Goal: Task Accomplishment & Management: Manage account settings

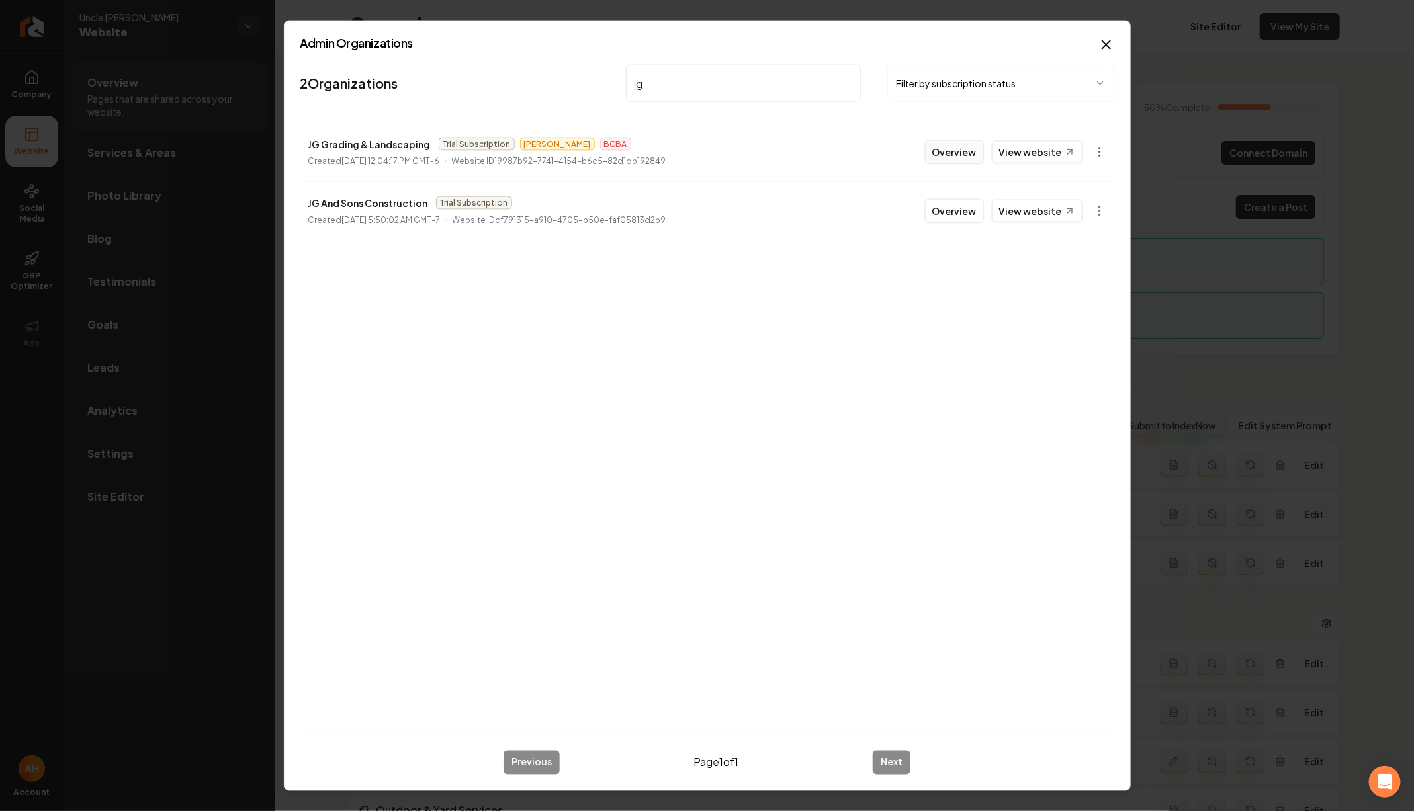
type input "jg"
click at [941, 152] on button "Overview" at bounding box center [954, 152] width 59 height 24
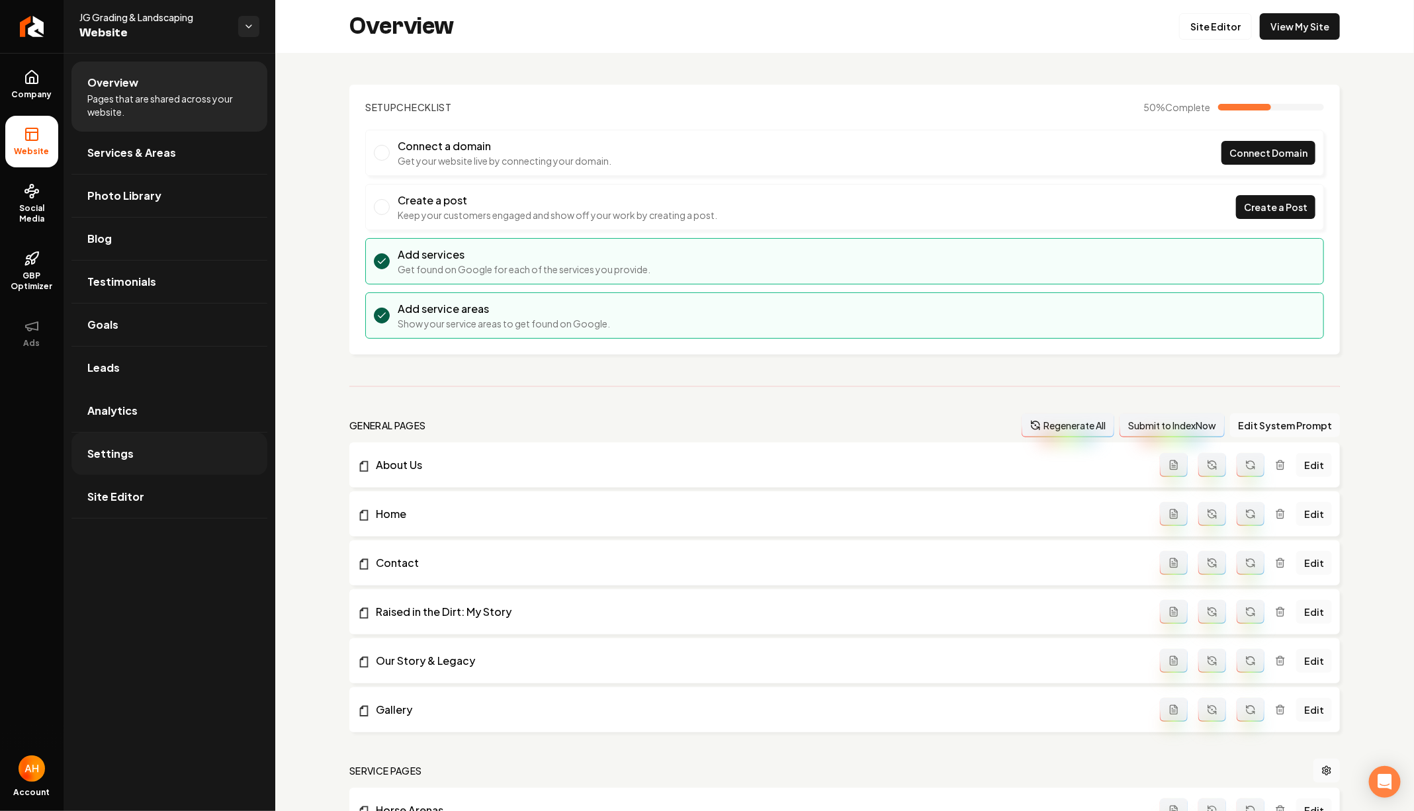
click at [208, 449] on link "Settings" at bounding box center [169, 454] width 196 height 42
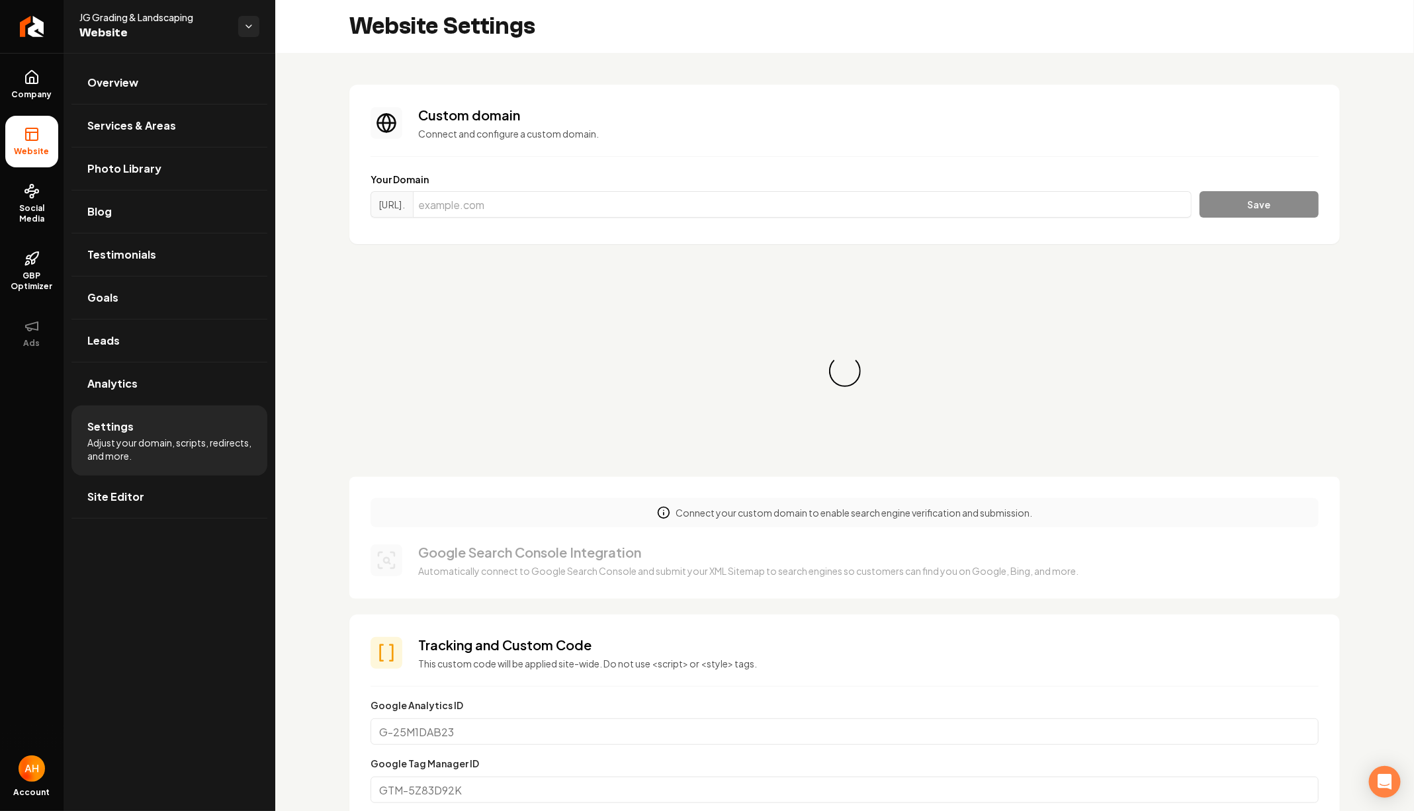
scroll to position [119, 0]
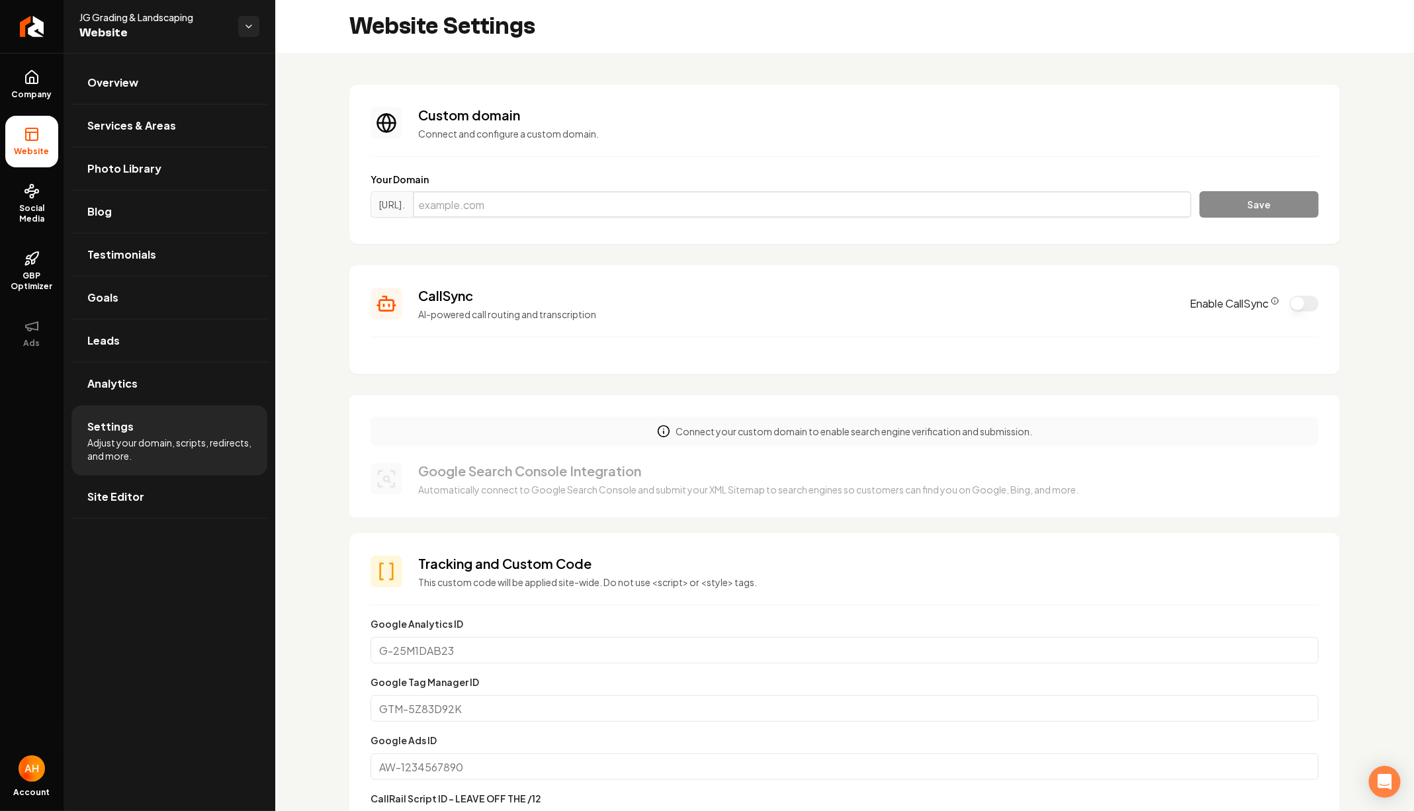
click at [715, 210] on input "Main content area" at bounding box center [802, 204] width 779 height 26
paste input "jggrading.com"
type input "jggrading.com"
click at [1199, 191] on button "Save" at bounding box center [1258, 204] width 119 height 26
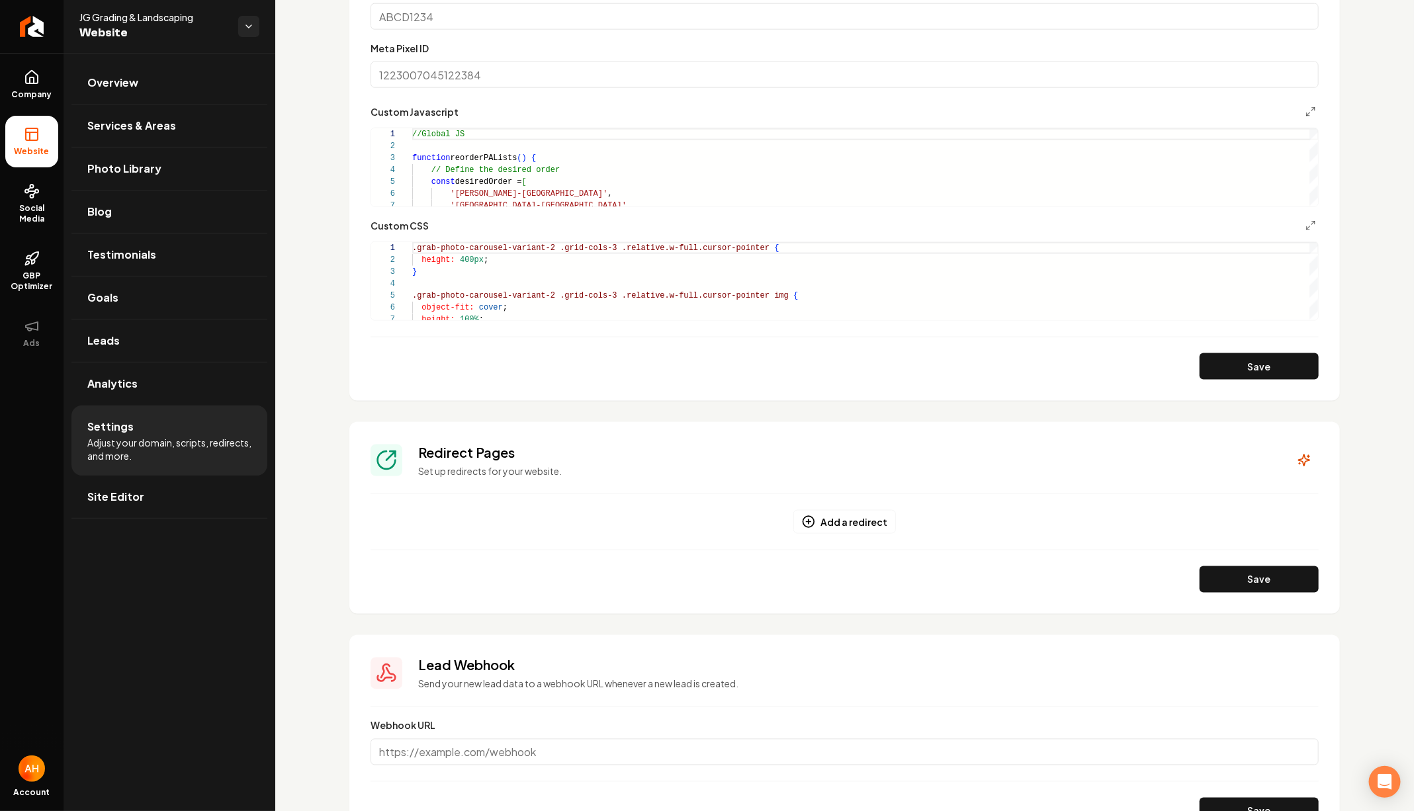
scroll to position [863, 0]
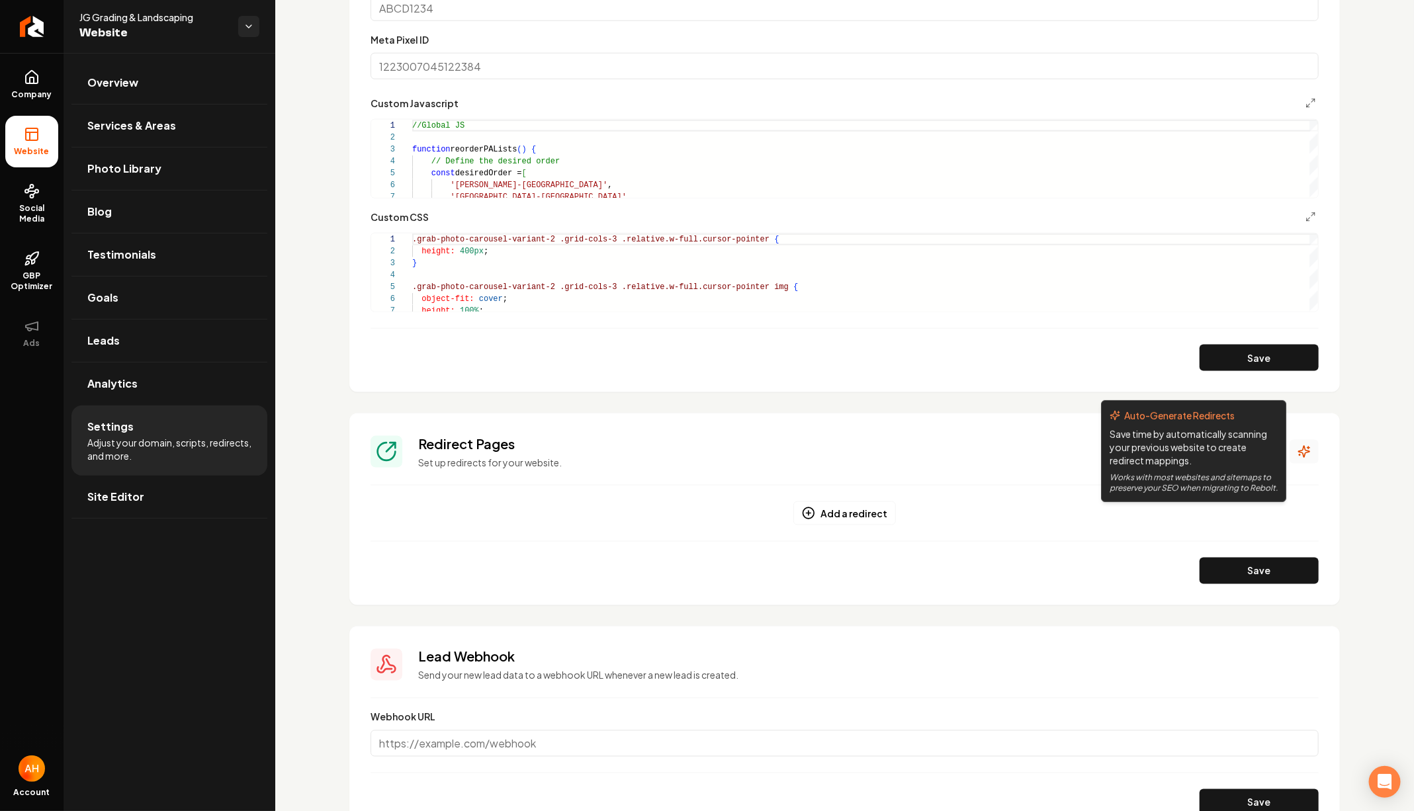
click at [1310, 449] on icon "Main content area" at bounding box center [1303, 451] width 13 height 13
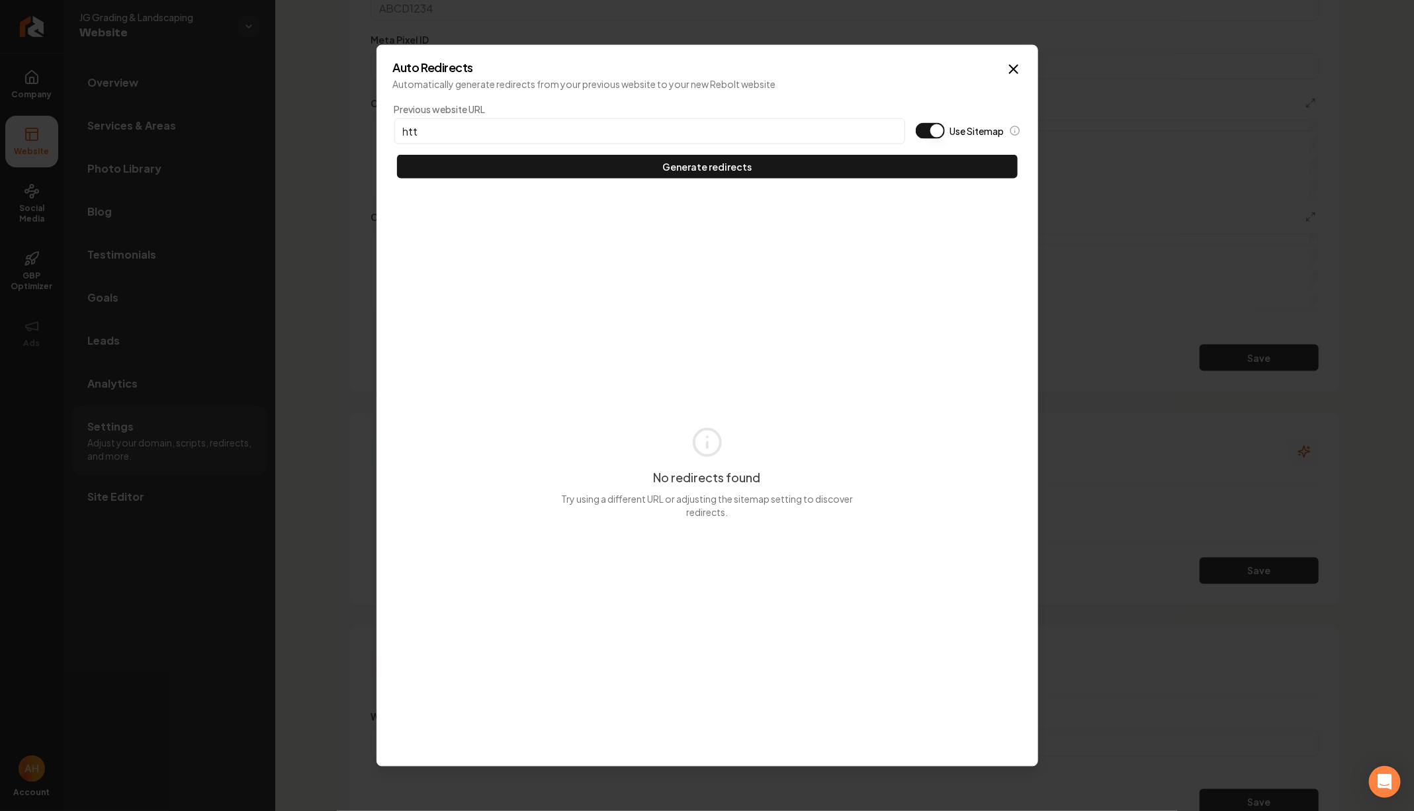
type input "http"
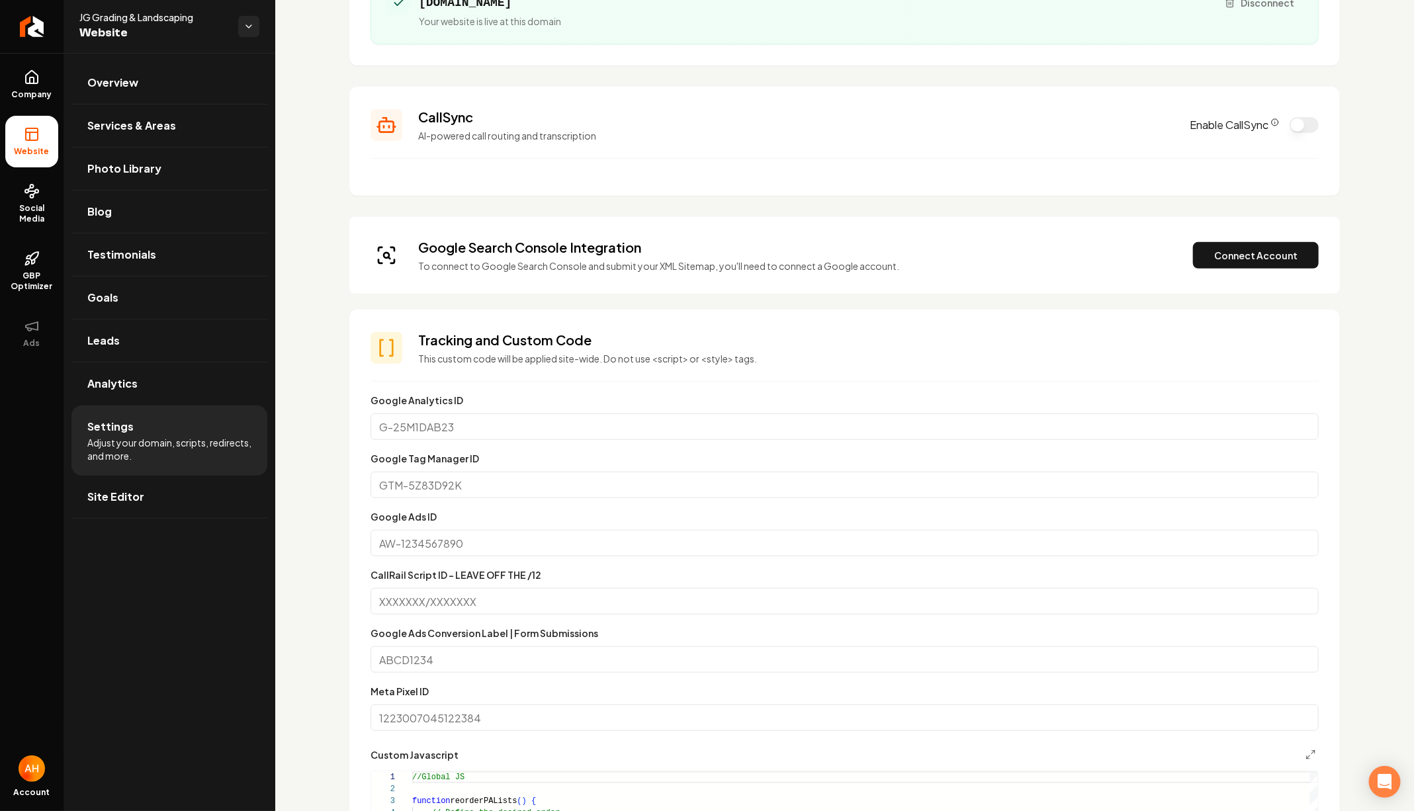
scroll to position [189, 0]
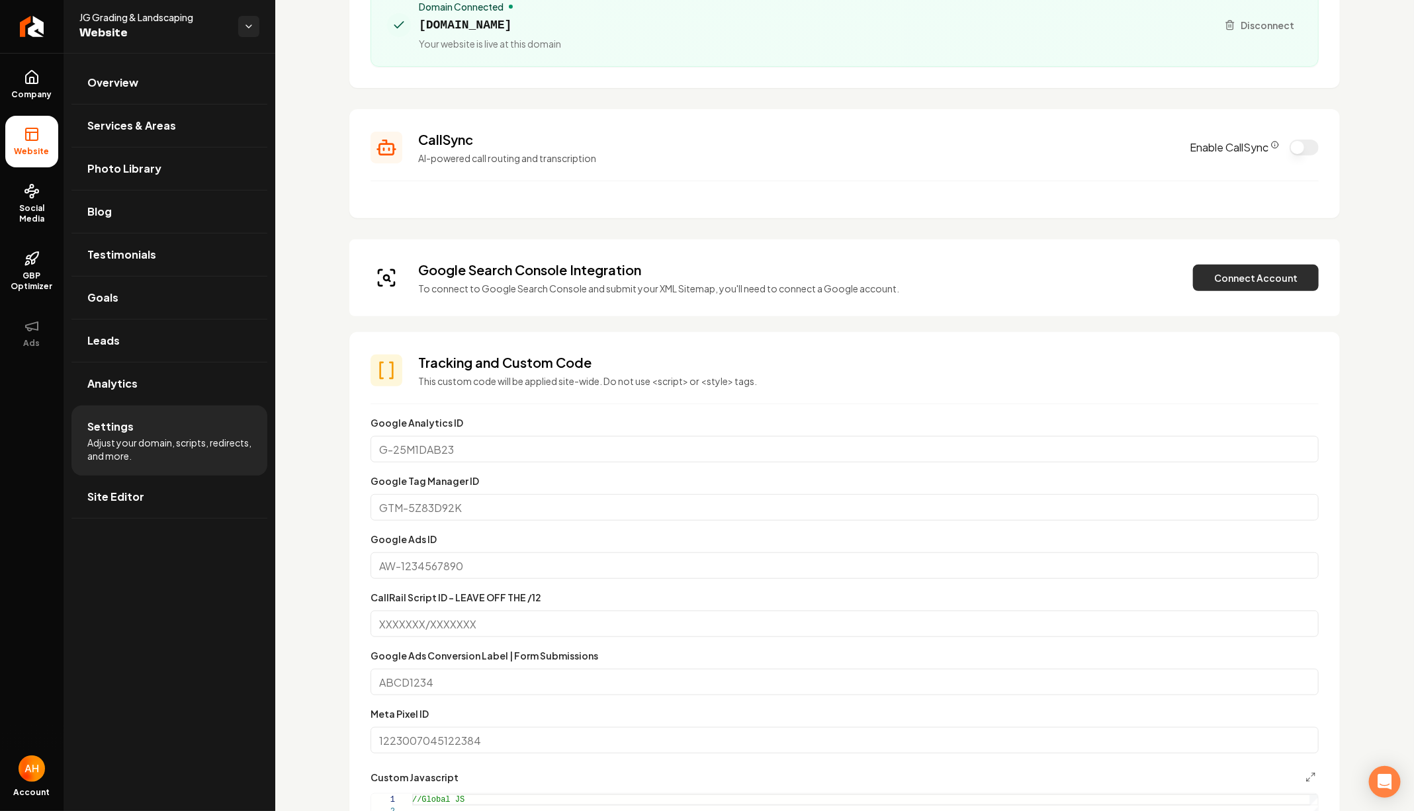
click at [1227, 277] on button "Connect Account" at bounding box center [1256, 278] width 126 height 26
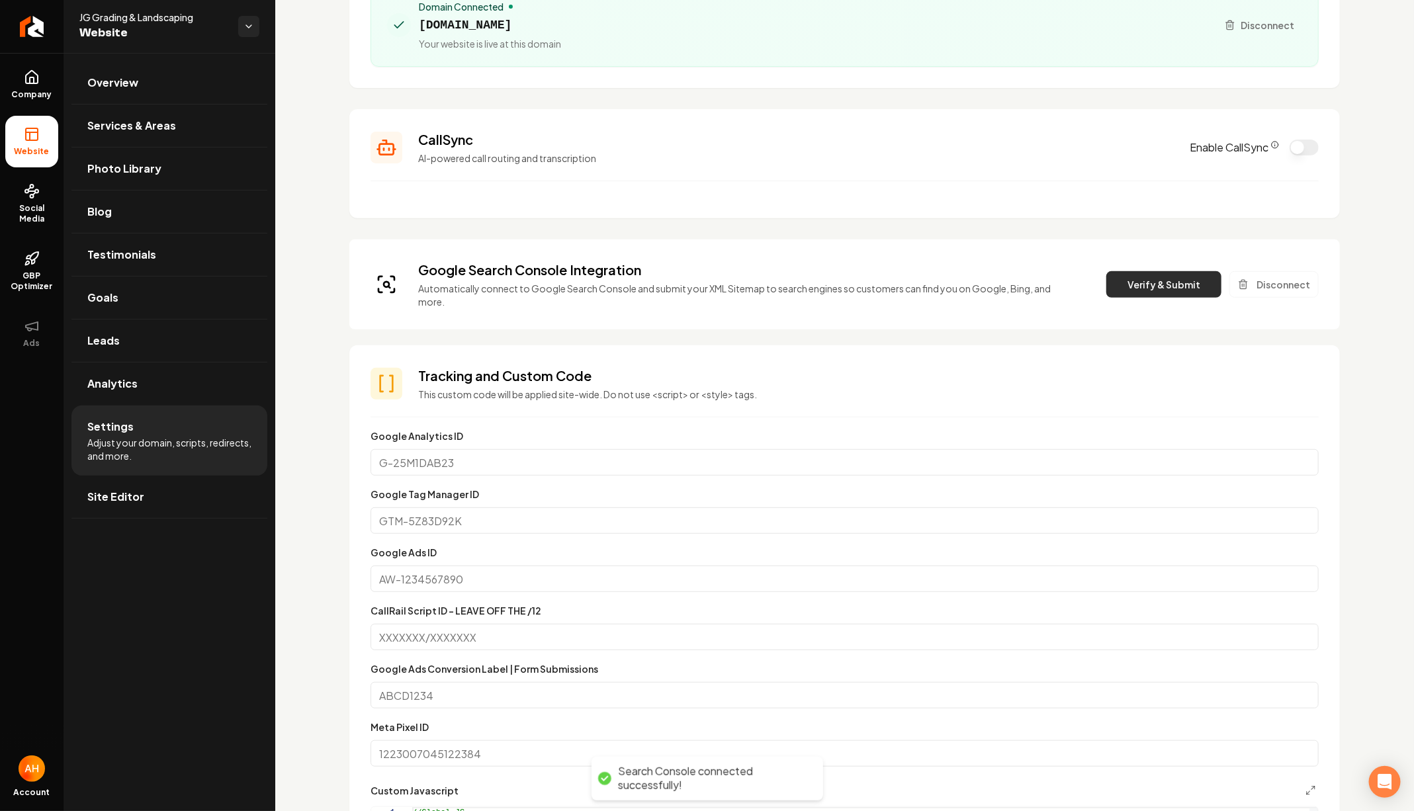
click at [1148, 285] on button "Verify & Submit" at bounding box center [1163, 284] width 115 height 26
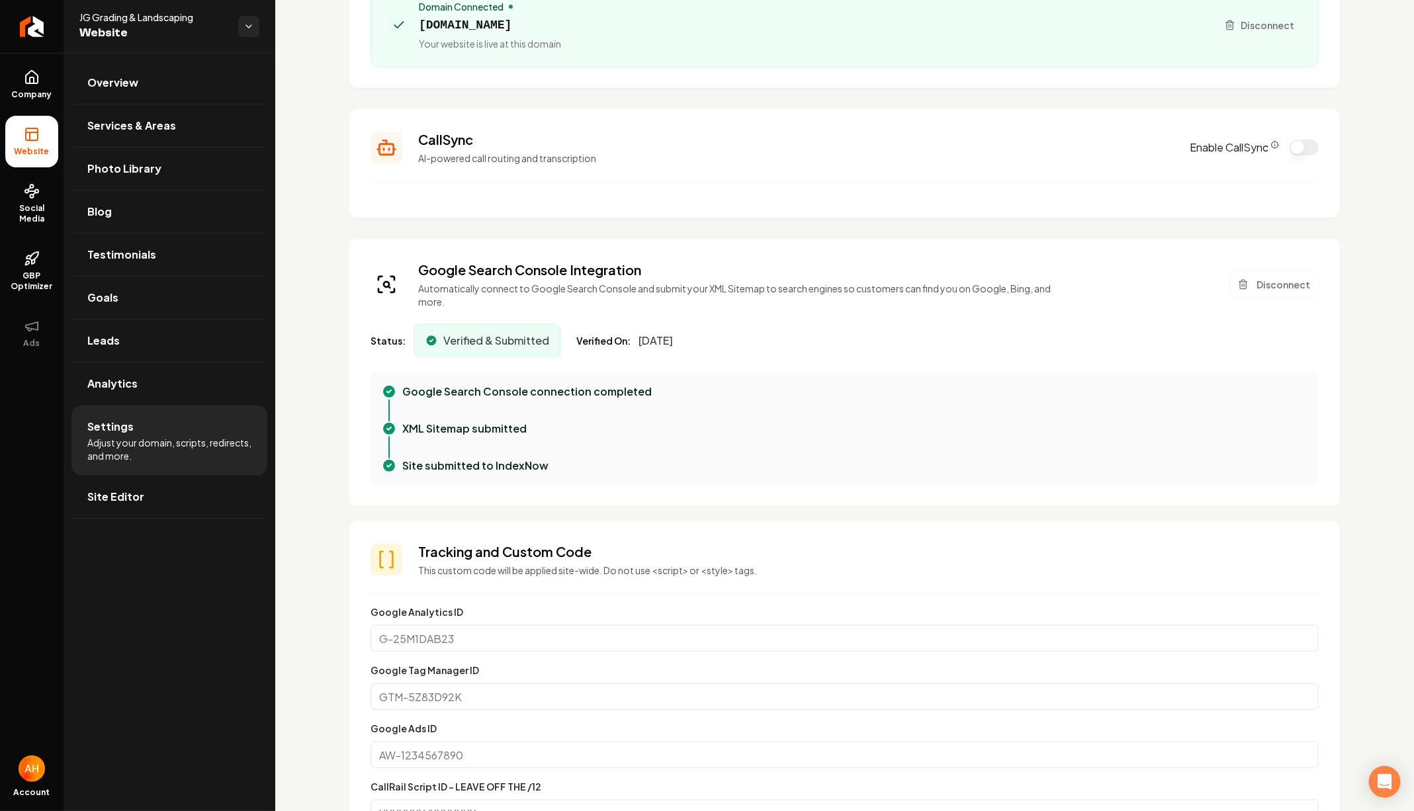
click at [325, 152] on div "Custom domain Connect and configure a custom domain. Domain Connected jggrading…" at bounding box center [844, 808] width 1139 height 1889
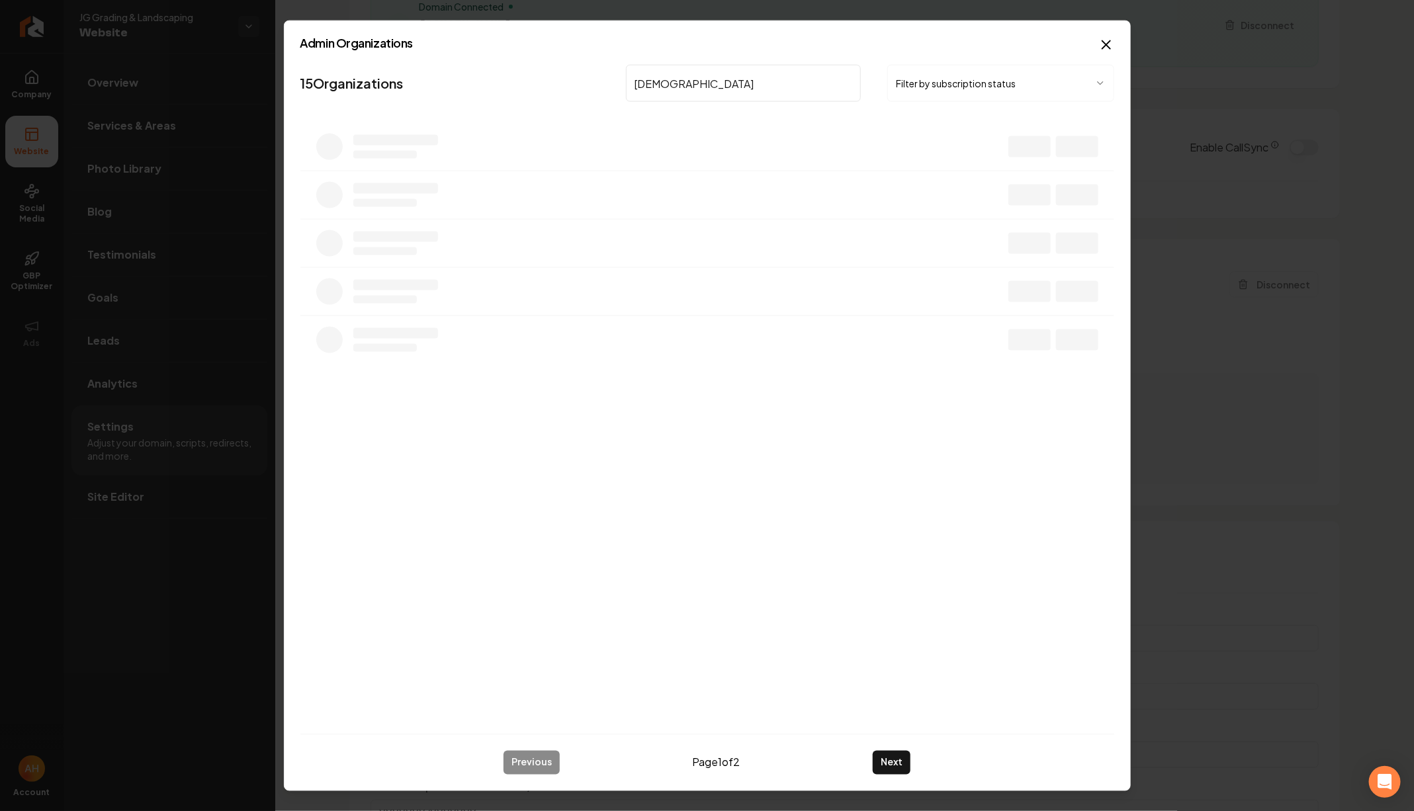
type input "temple"
click at [944, 145] on button "Overview" at bounding box center [954, 152] width 59 height 24
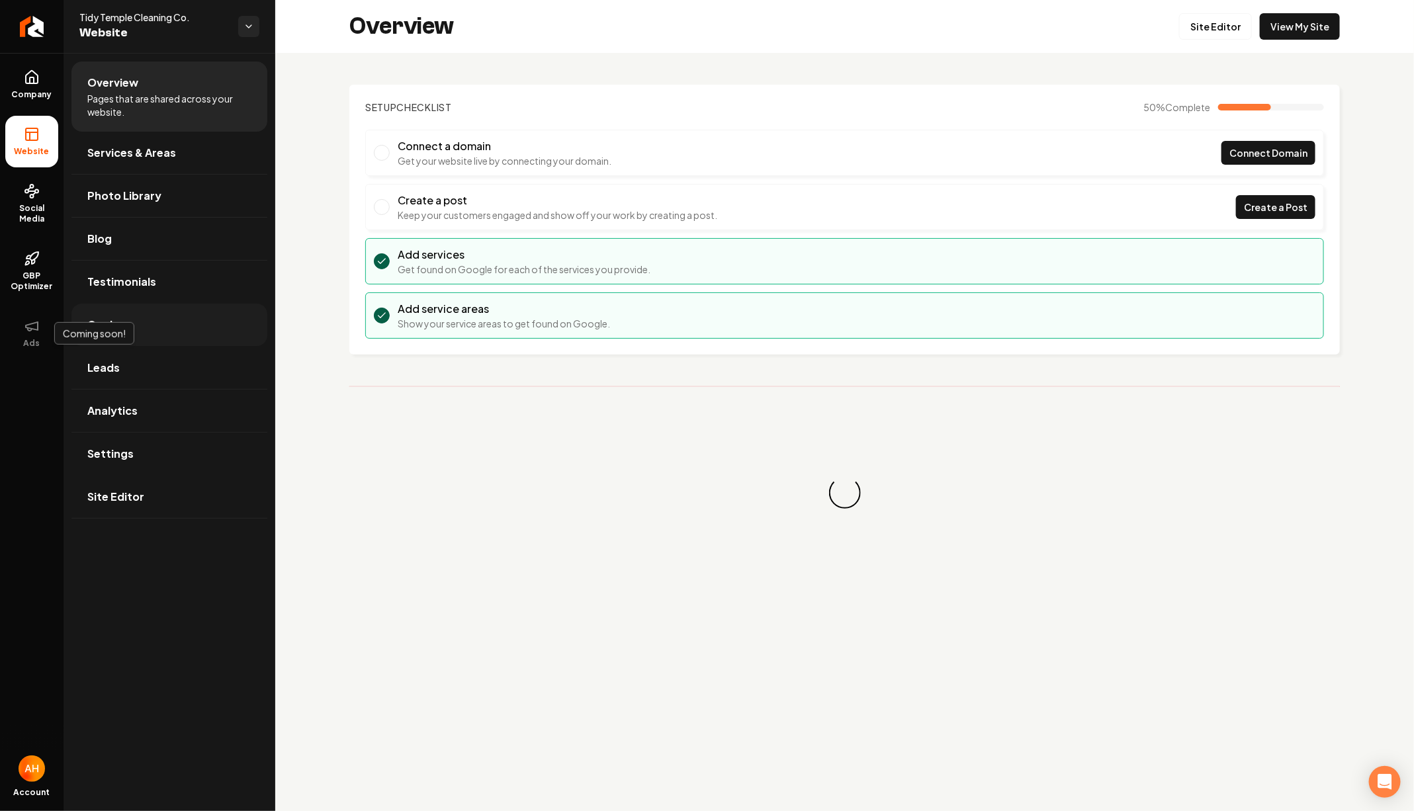
click at [113, 318] on span "Goals" at bounding box center [102, 325] width 31 height 16
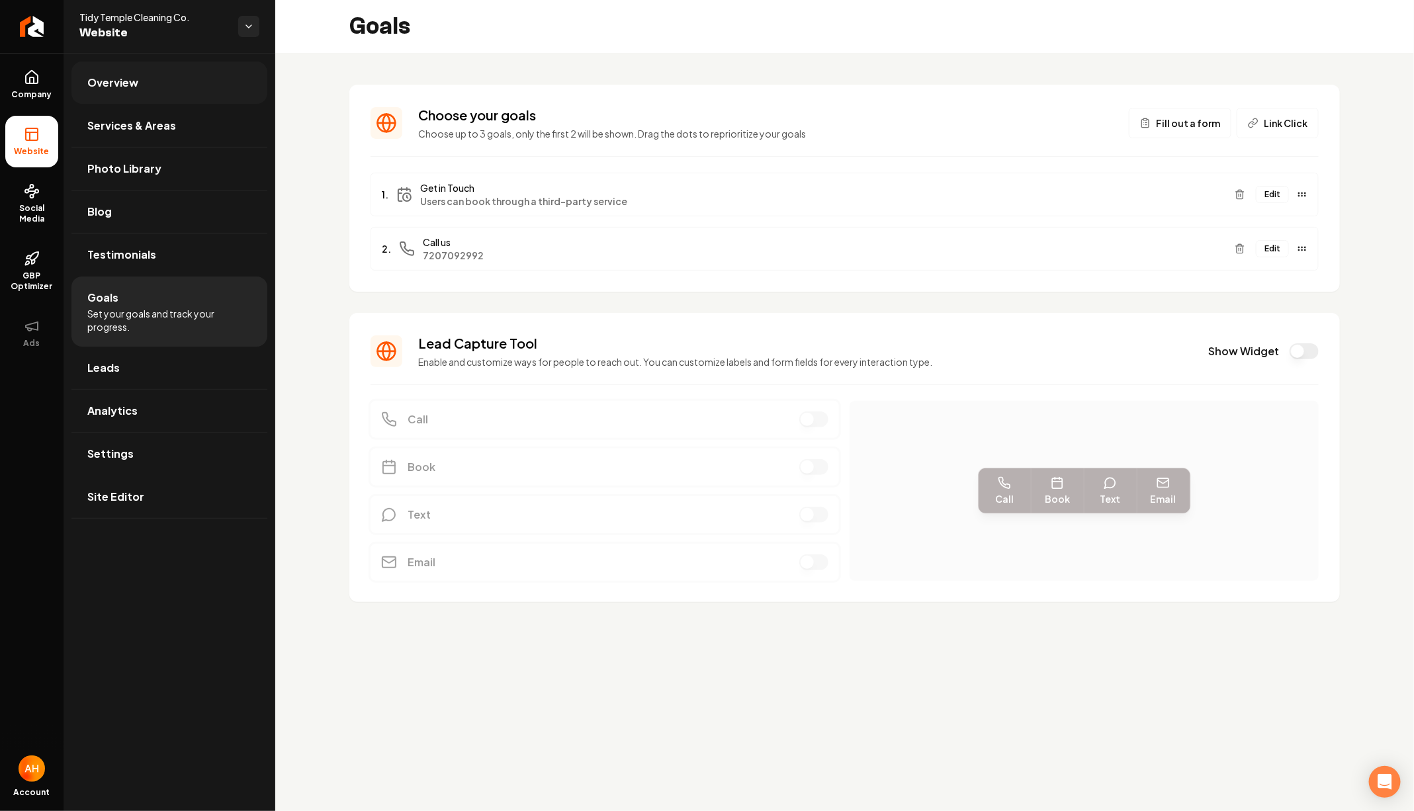
click at [193, 89] on link "Overview" at bounding box center [169, 83] width 196 height 42
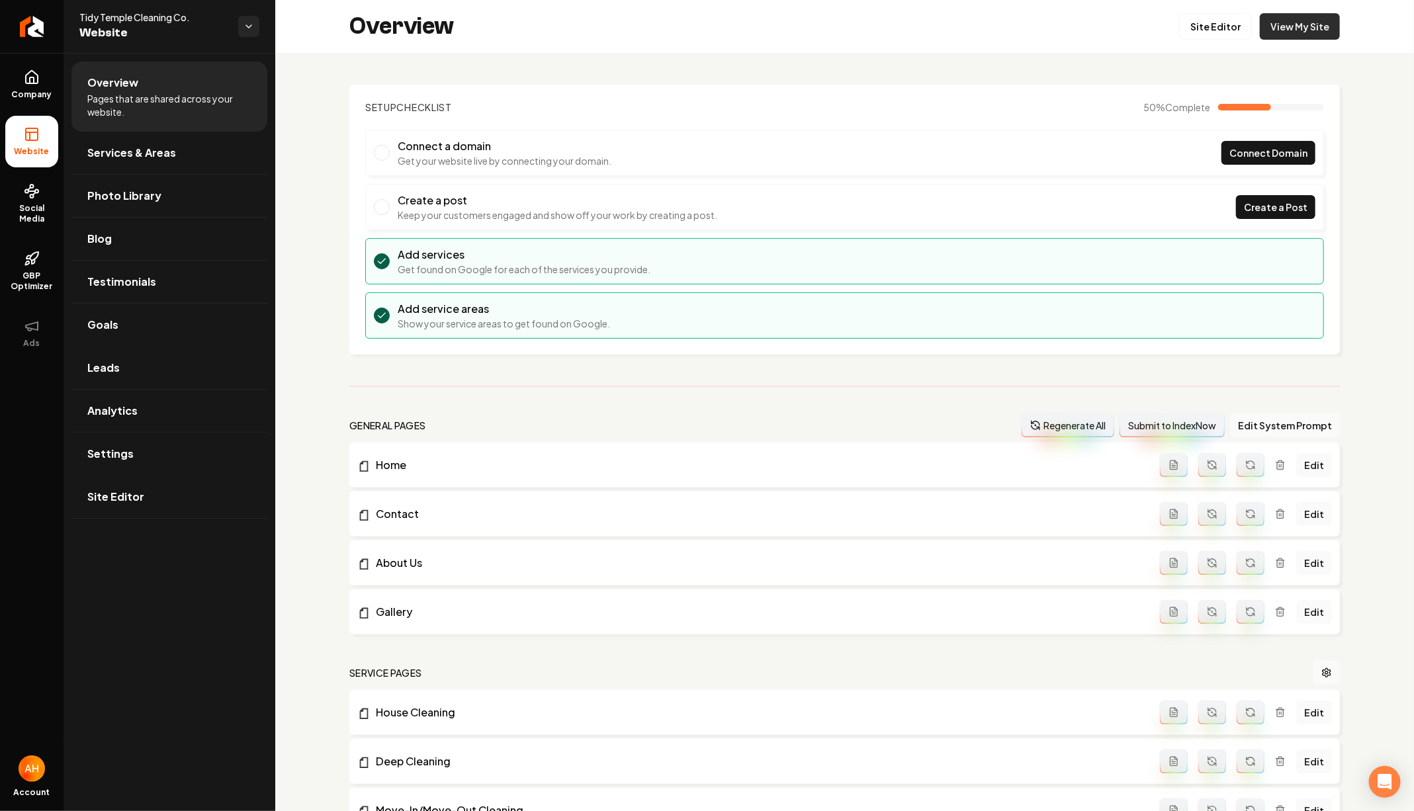
click at [1307, 17] on link "View My Site" at bounding box center [1300, 26] width 80 height 26
click at [147, 333] on link "Goals" at bounding box center [169, 325] width 196 height 42
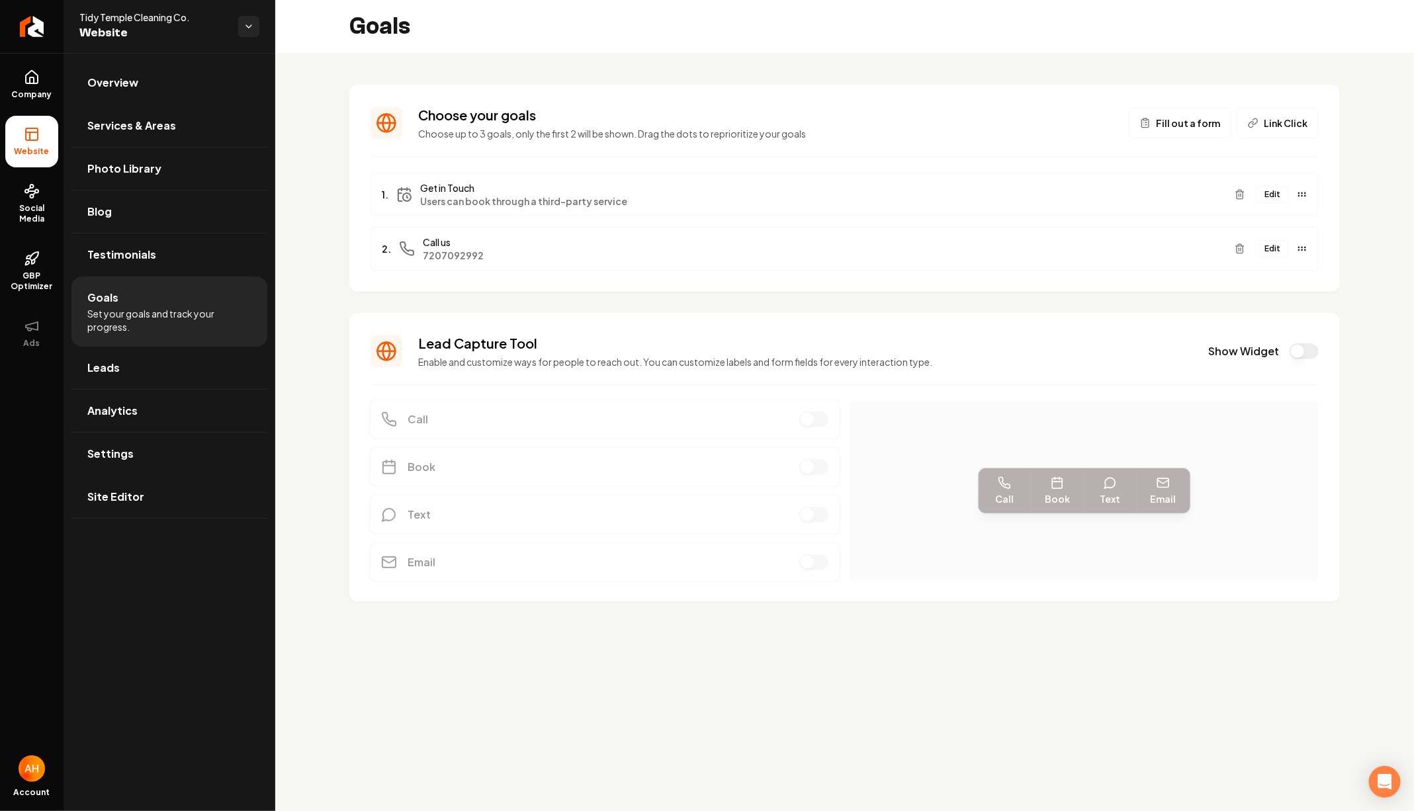
click at [1276, 196] on button "Edit" at bounding box center [1272, 194] width 33 height 17
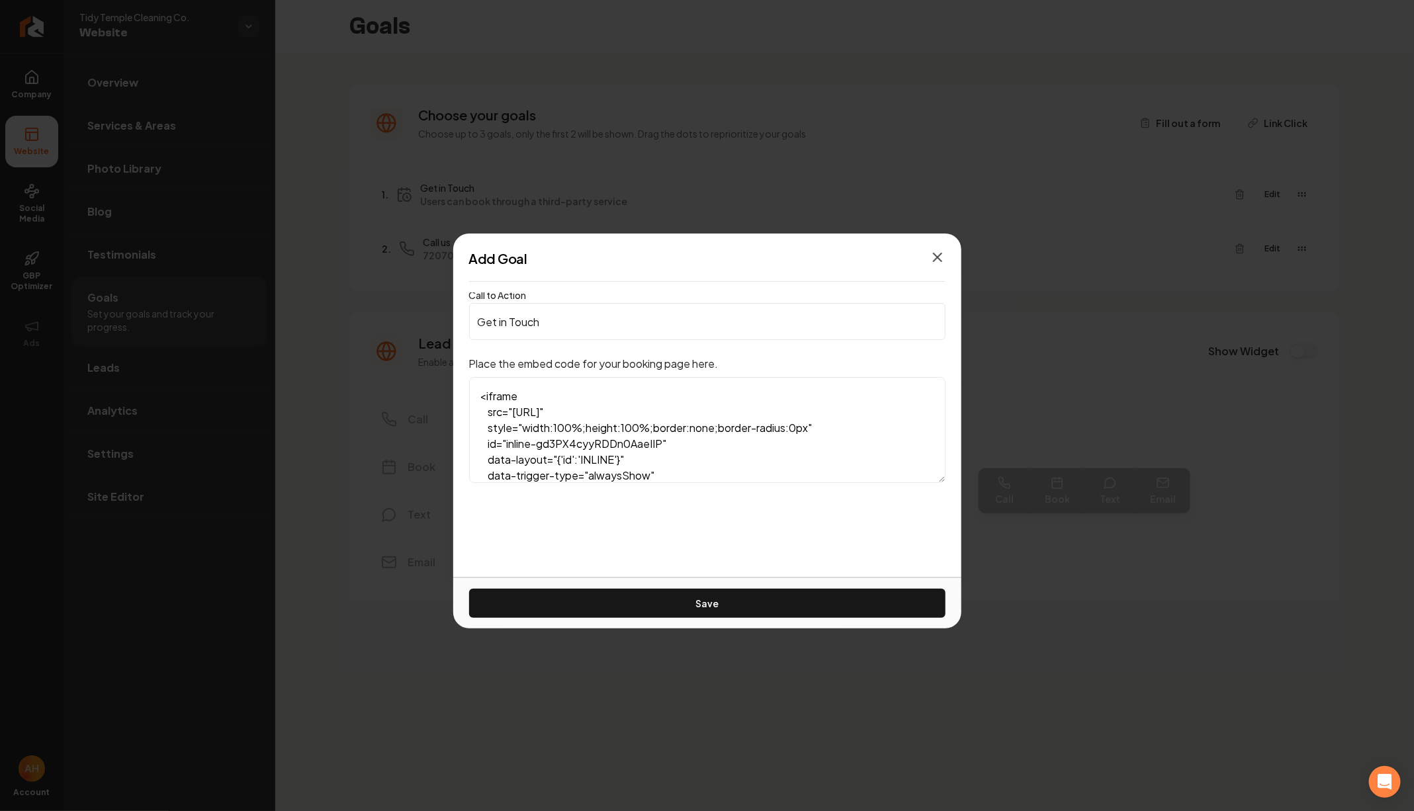
click at [935, 254] on icon "button" at bounding box center [938, 257] width 16 height 16
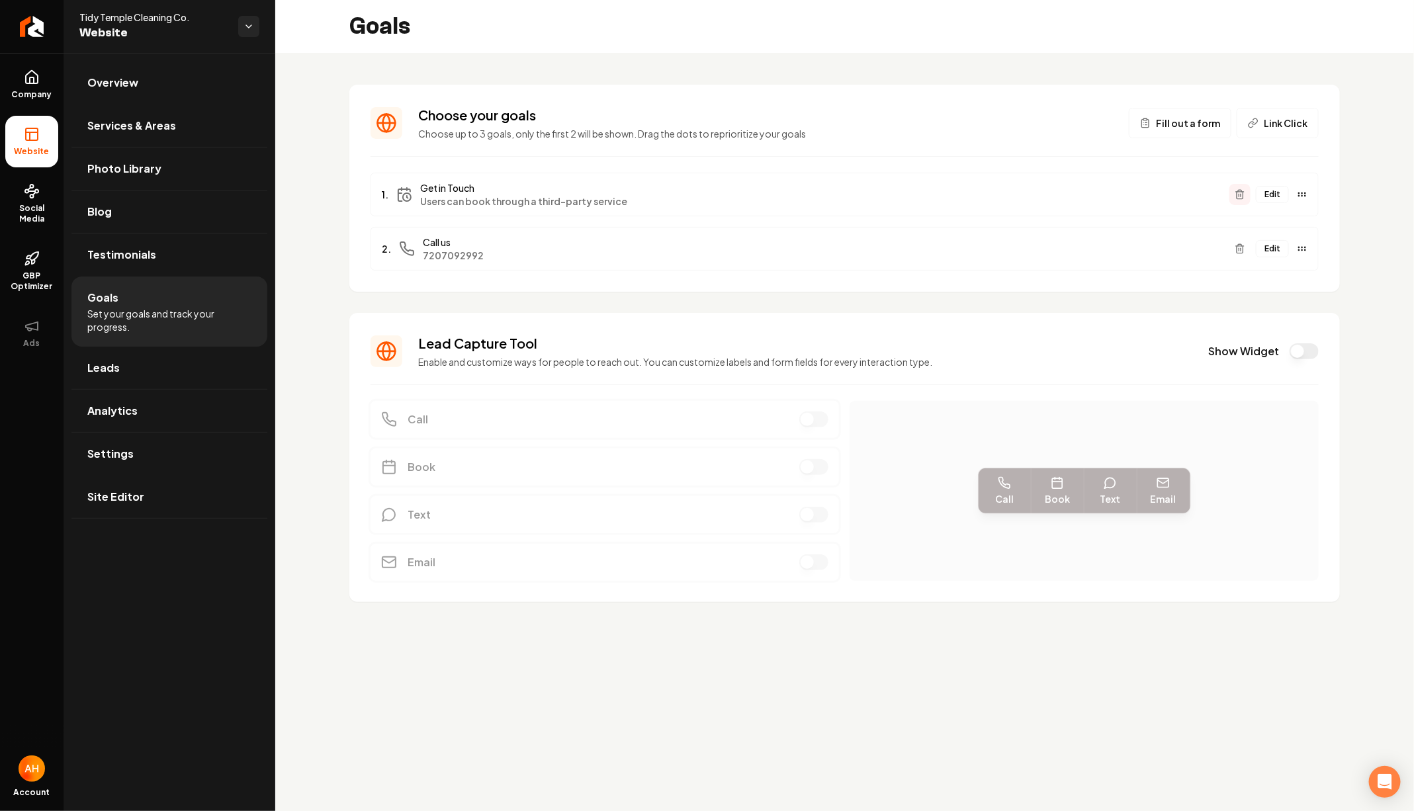
click at [1232, 193] on button "Main content area" at bounding box center [1239, 194] width 21 height 21
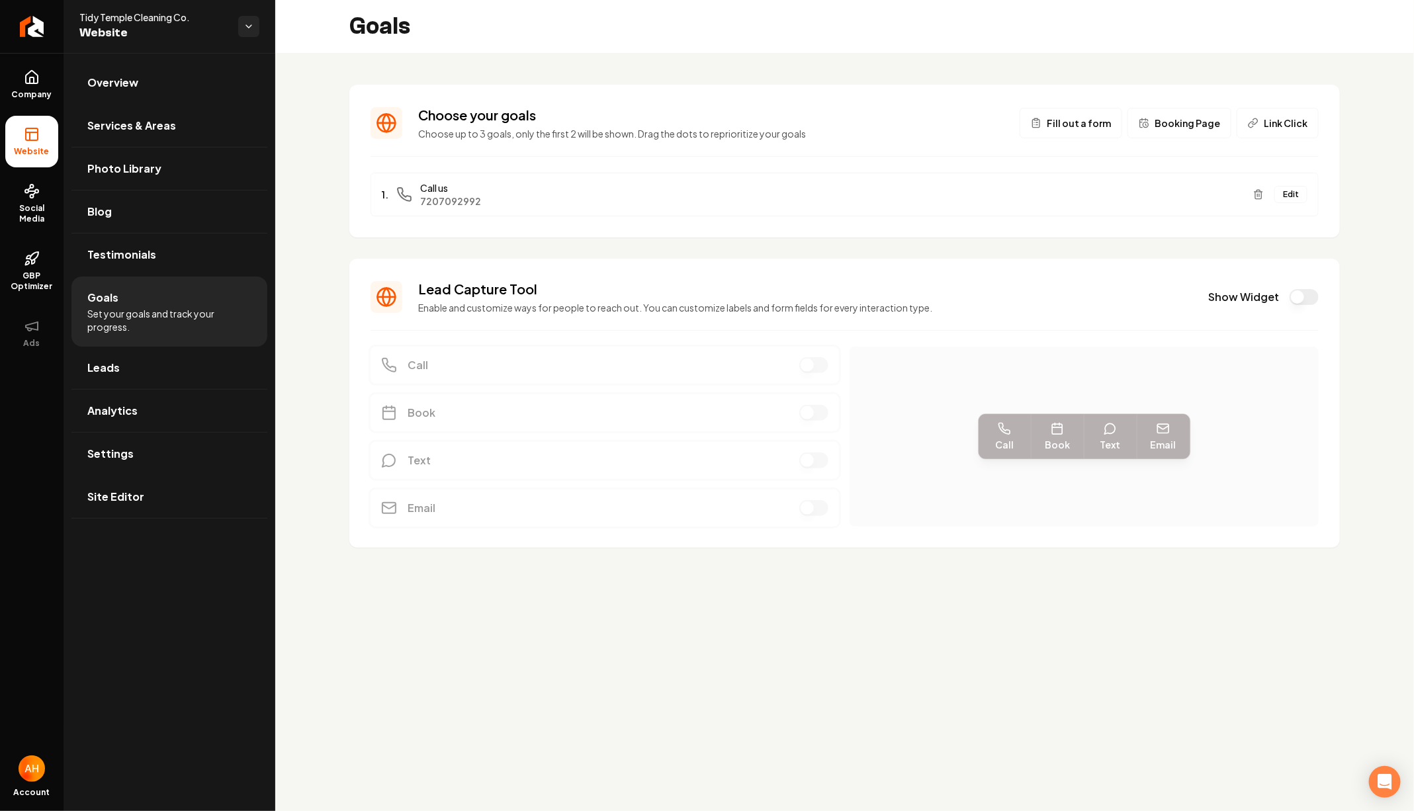
click at [1274, 128] on span "Link Click" at bounding box center [1286, 122] width 44 height 13
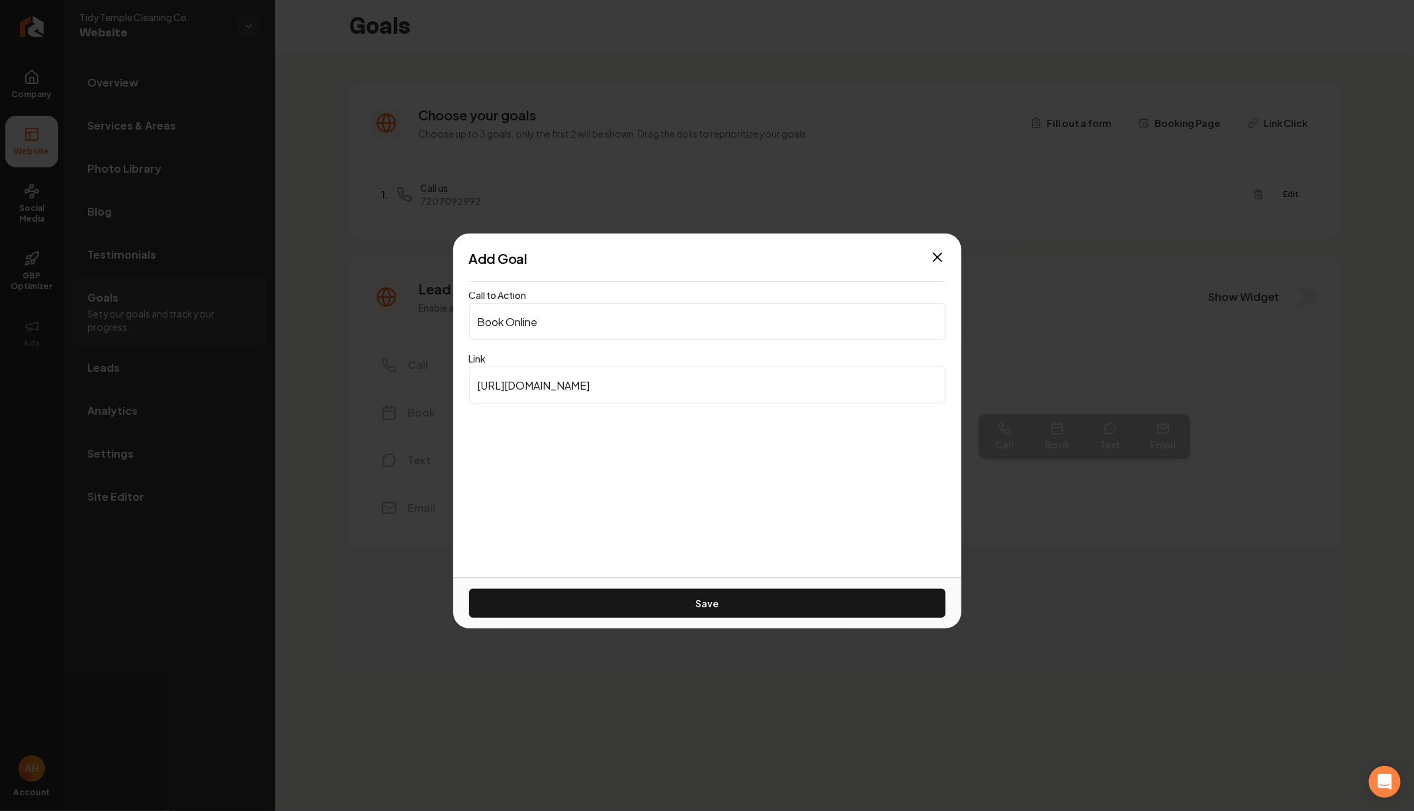
type input "Book Online"
paste input "tidytemplellc.bookingkoala.com/booknow/home_cleaning"
type input "https://tidytemplellc.bookingkoala.com/booknow/home_cleaning"
click at [469, 589] on button "Save" at bounding box center [707, 603] width 476 height 29
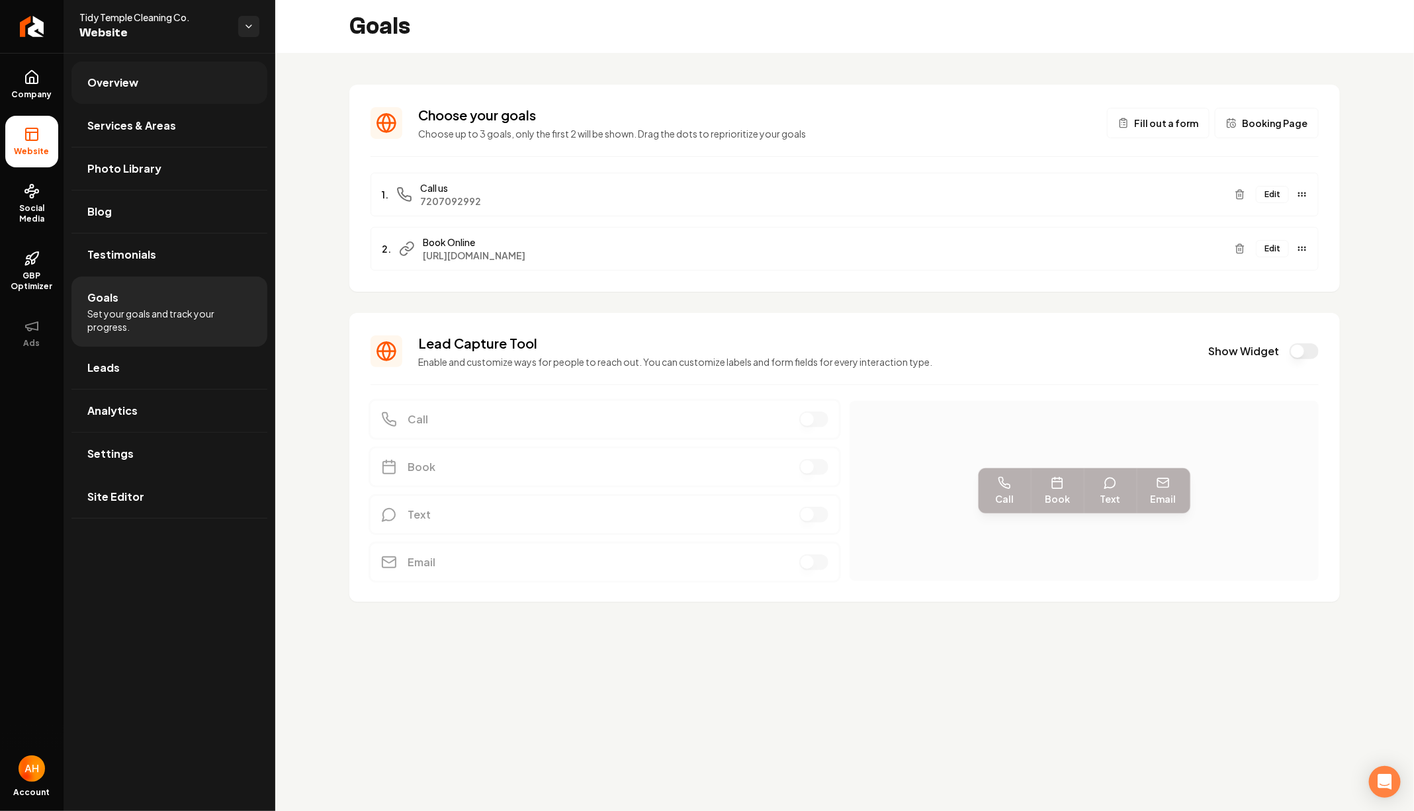
click at [105, 78] on span "Overview" at bounding box center [112, 83] width 51 height 16
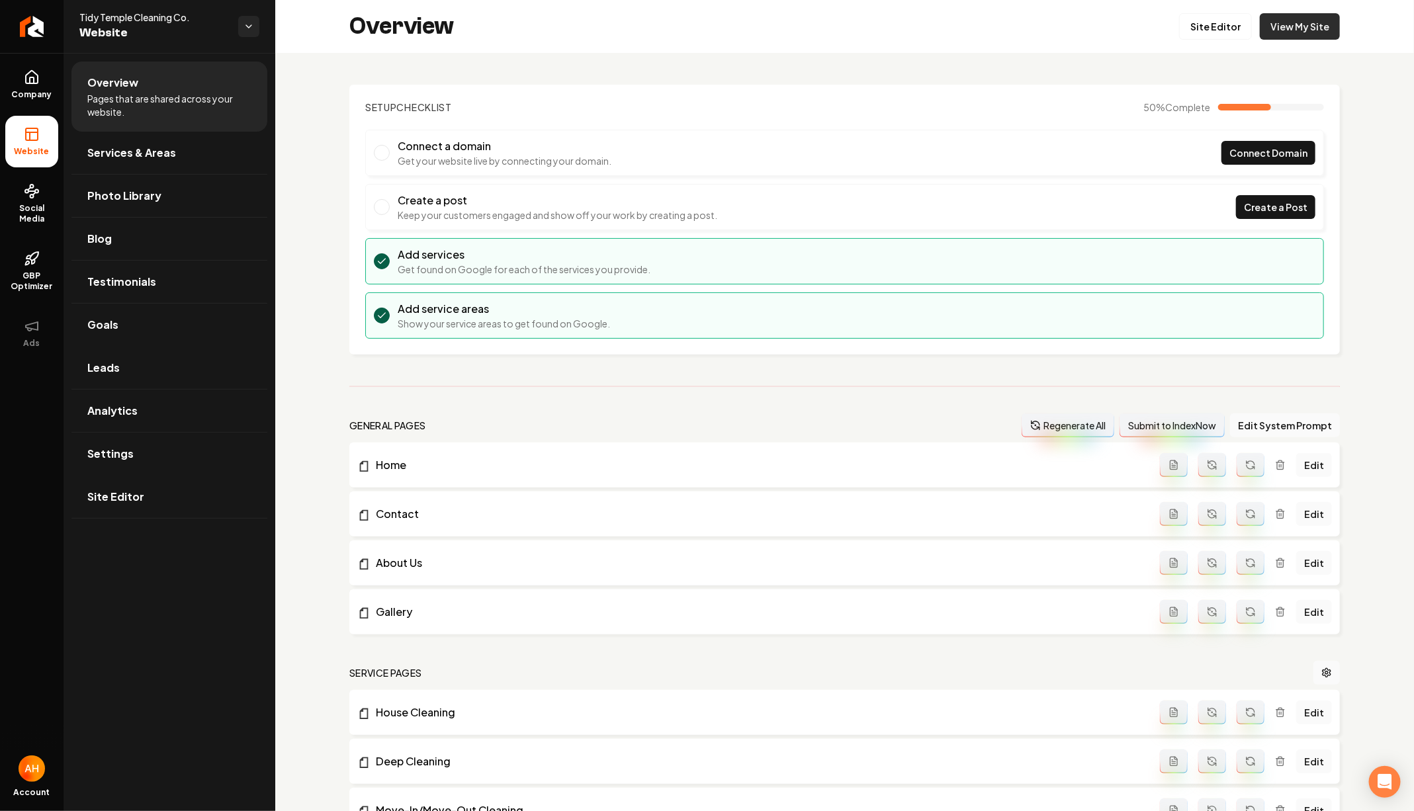
click at [1313, 28] on link "View My Site" at bounding box center [1300, 26] width 80 height 26
click at [145, 314] on link "Goals" at bounding box center [169, 325] width 196 height 42
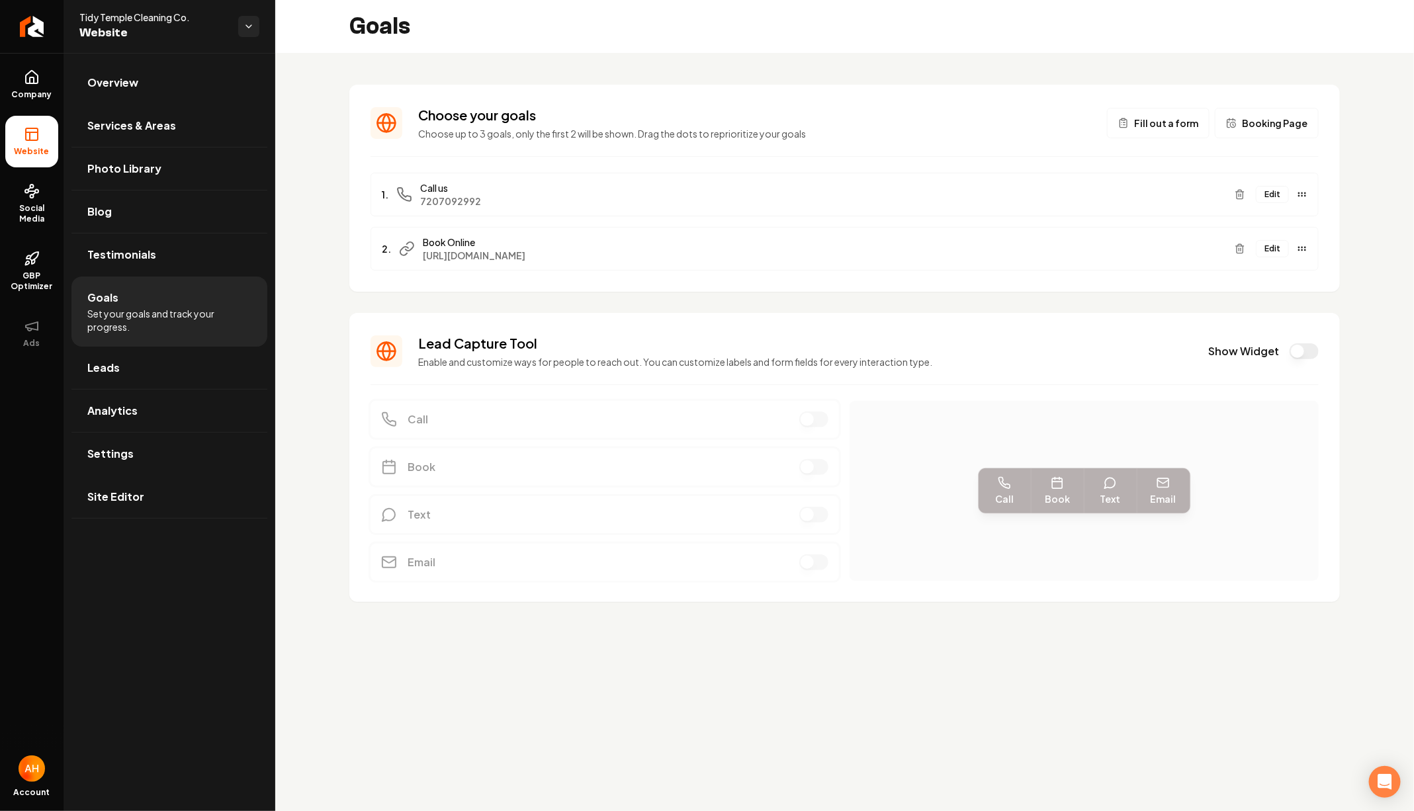
click at [1275, 243] on button "Edit" at bounding box center [1272, 248] width 33 height 17
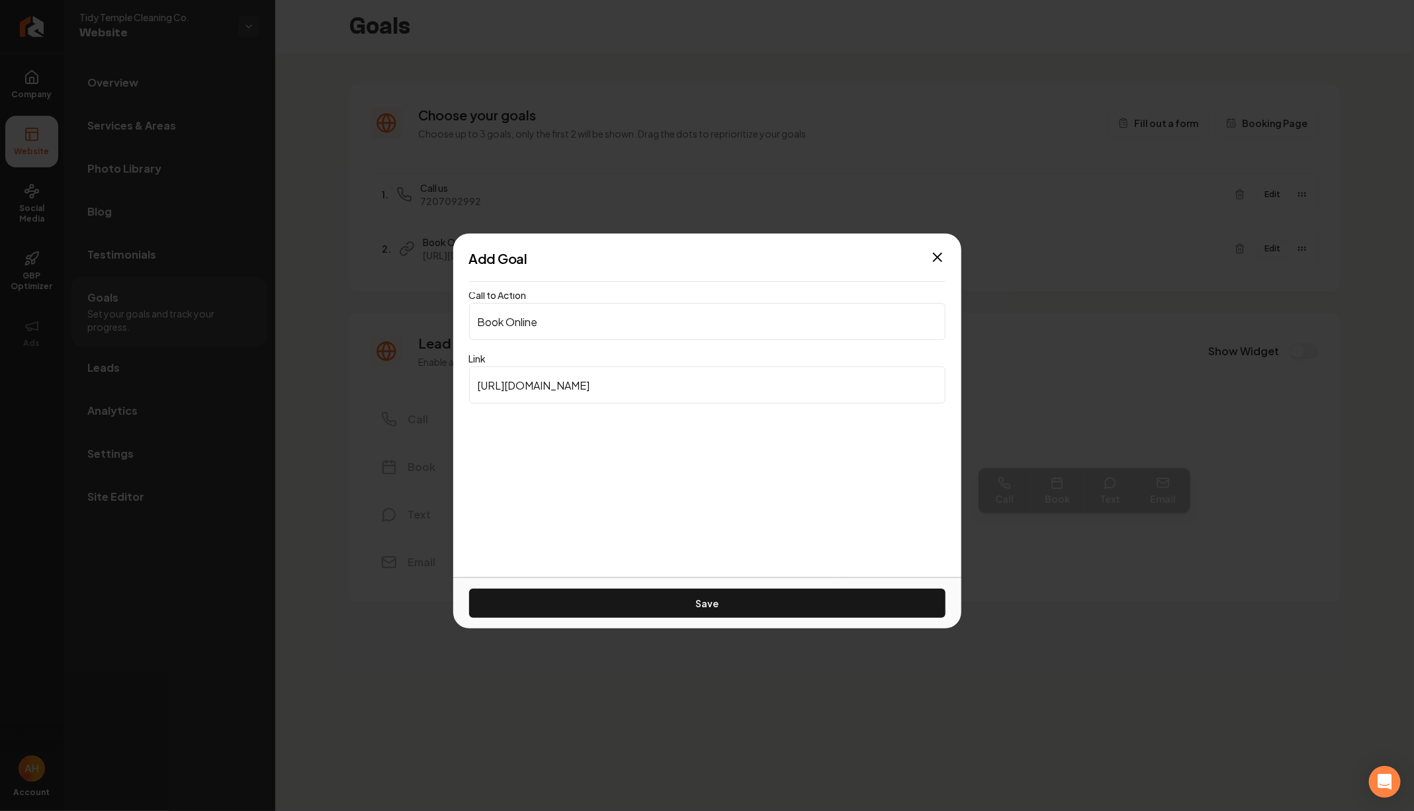
click at [545, 324] on input "Book Online" at bounding box center [707, 321] width 476 height 37
type input "Book Now"
